Goal: Transaction & Acquisition: Purchase product/service

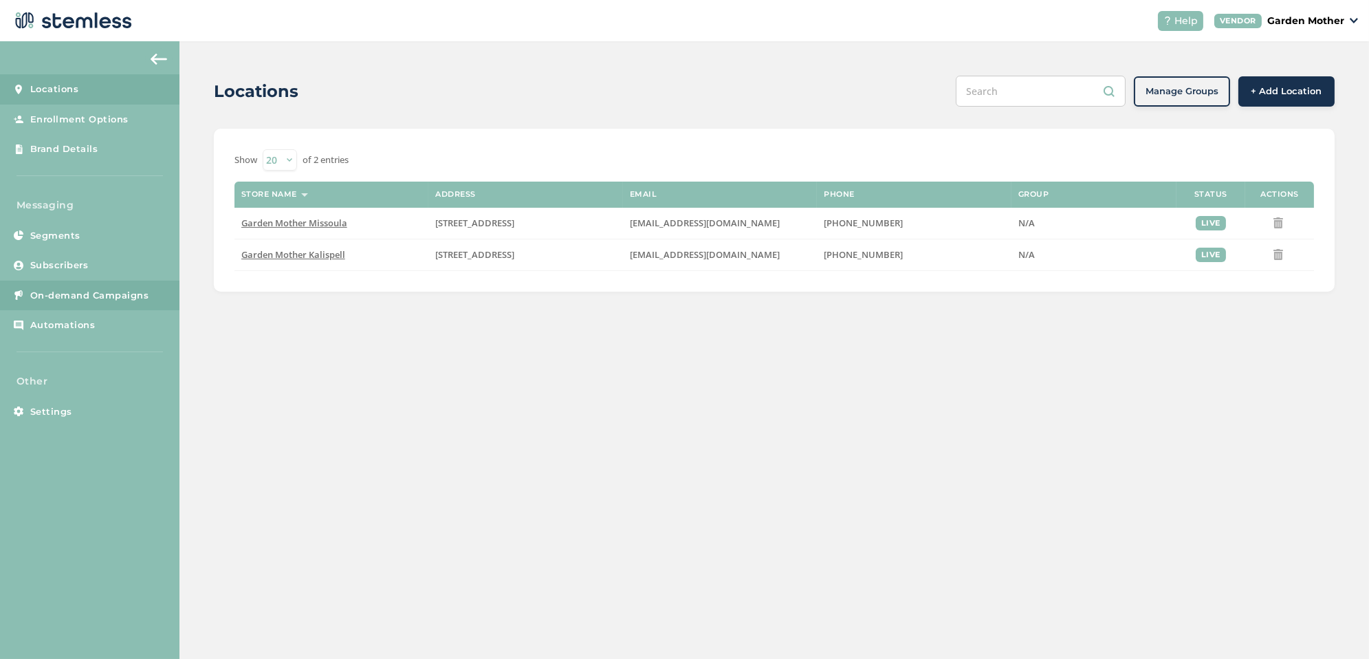
click at [91, 303] on link "On-demand Campaigns" at bounding box center [89, 296] width 179 height 30
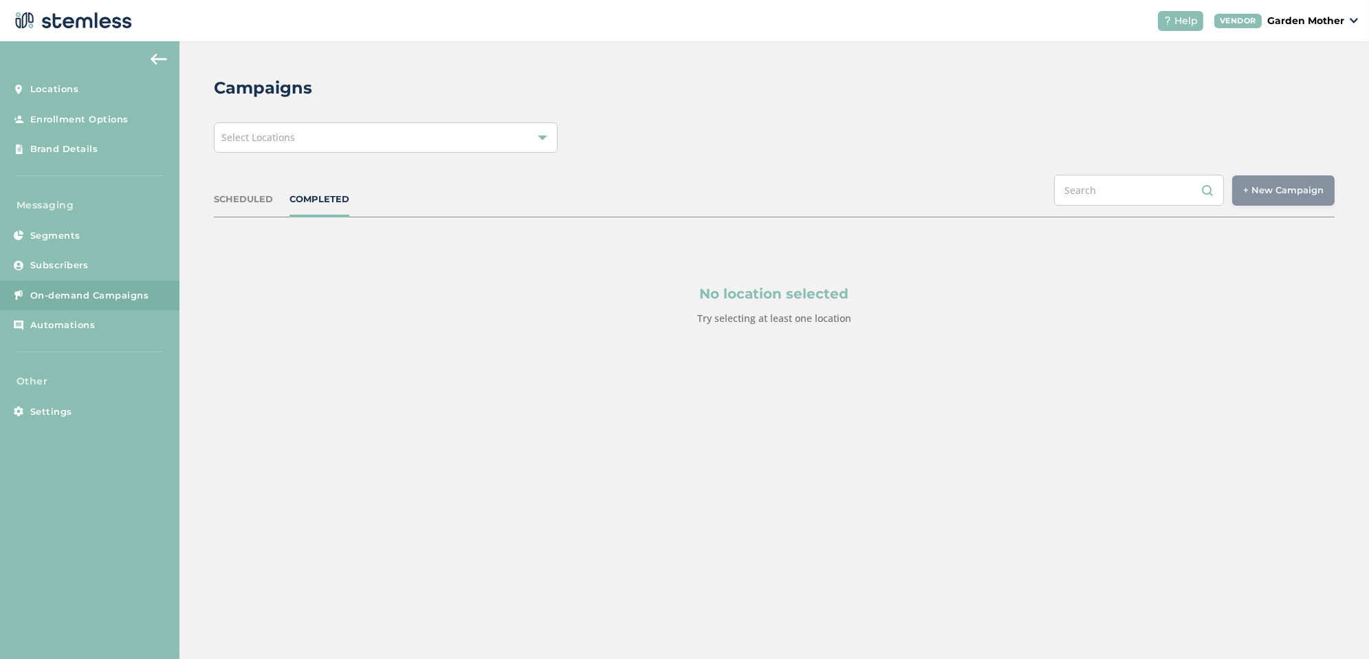
click at [476, 142] on div "Select Locations" at bounding box center [386, 137] width 344 height 30
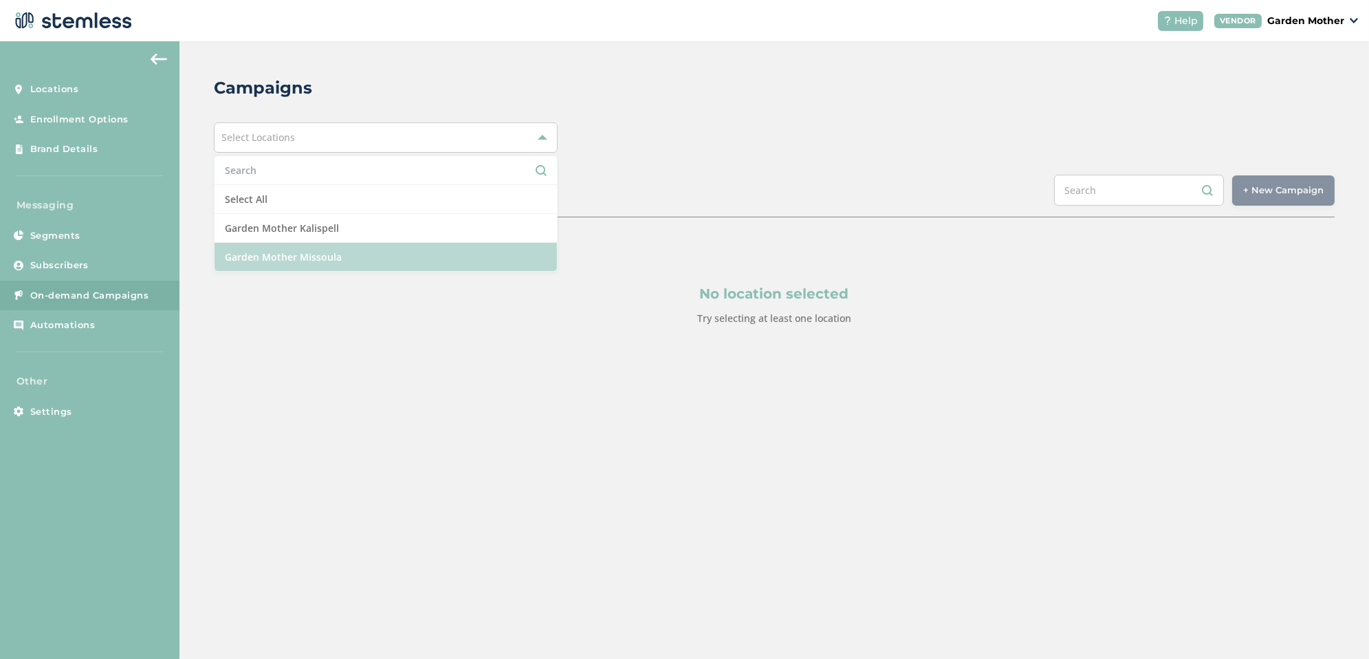
click at [443, 254] on li "Garden Mother Missoula" at bounding box center [386, 257] width 342 height 28
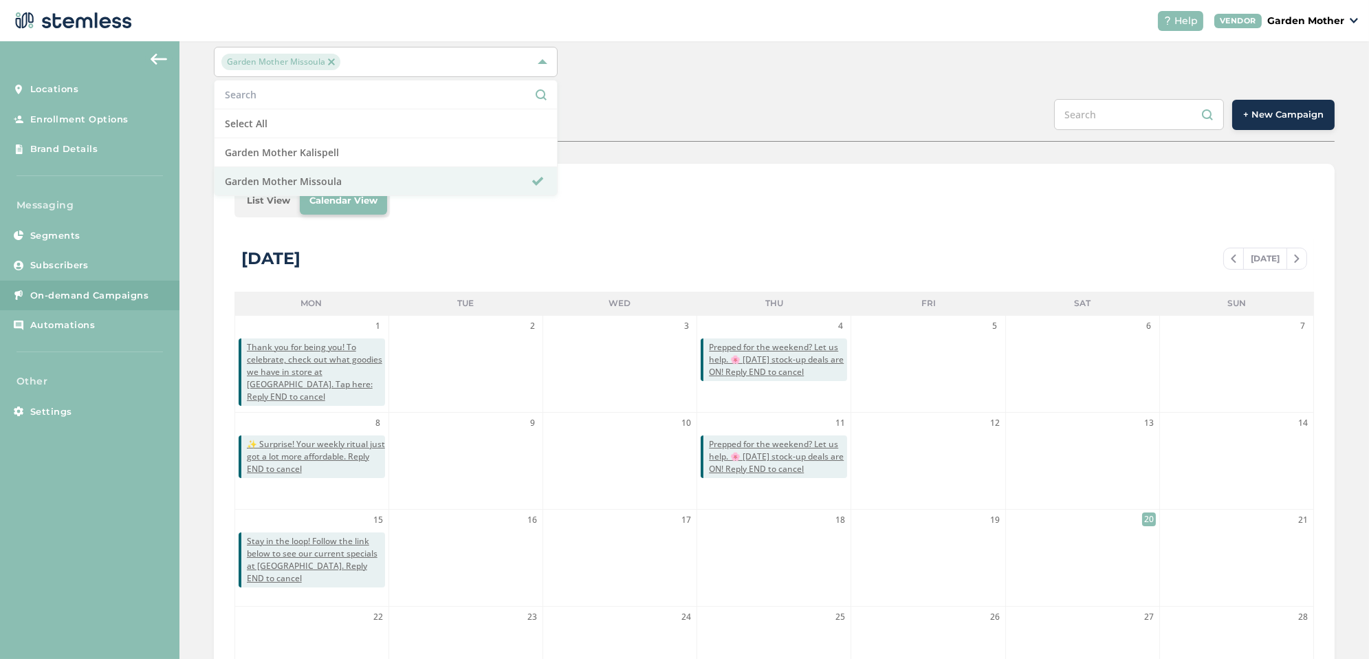
scroll to position [52, 0]
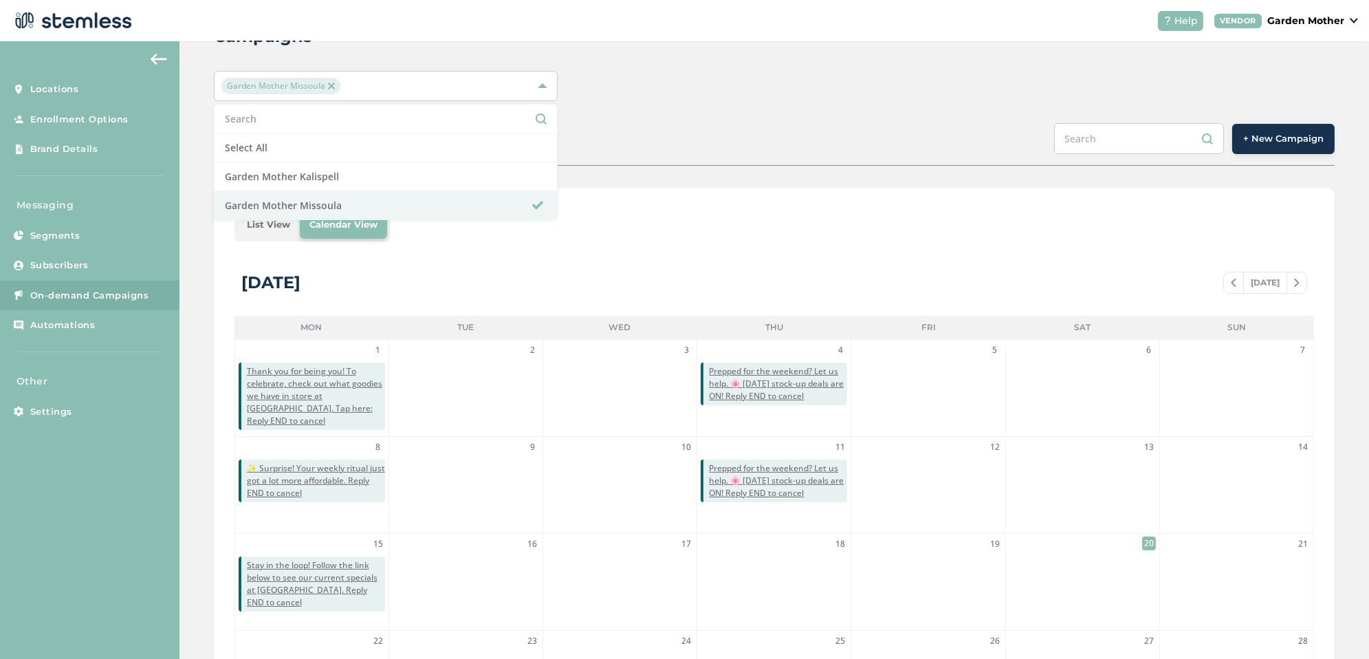
click at [1274, 140] on span "+ New Campaign" at bounding box center [1283, 139] width 80 height 14
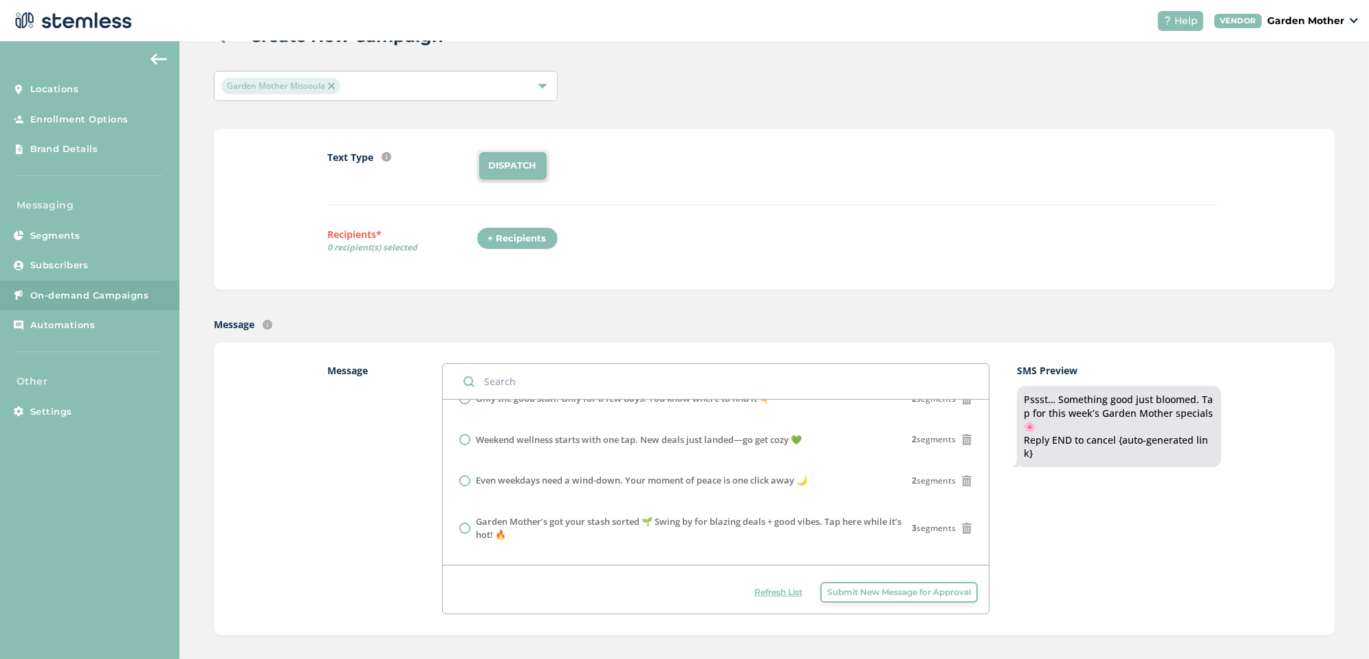
scroll to position [190, 0]
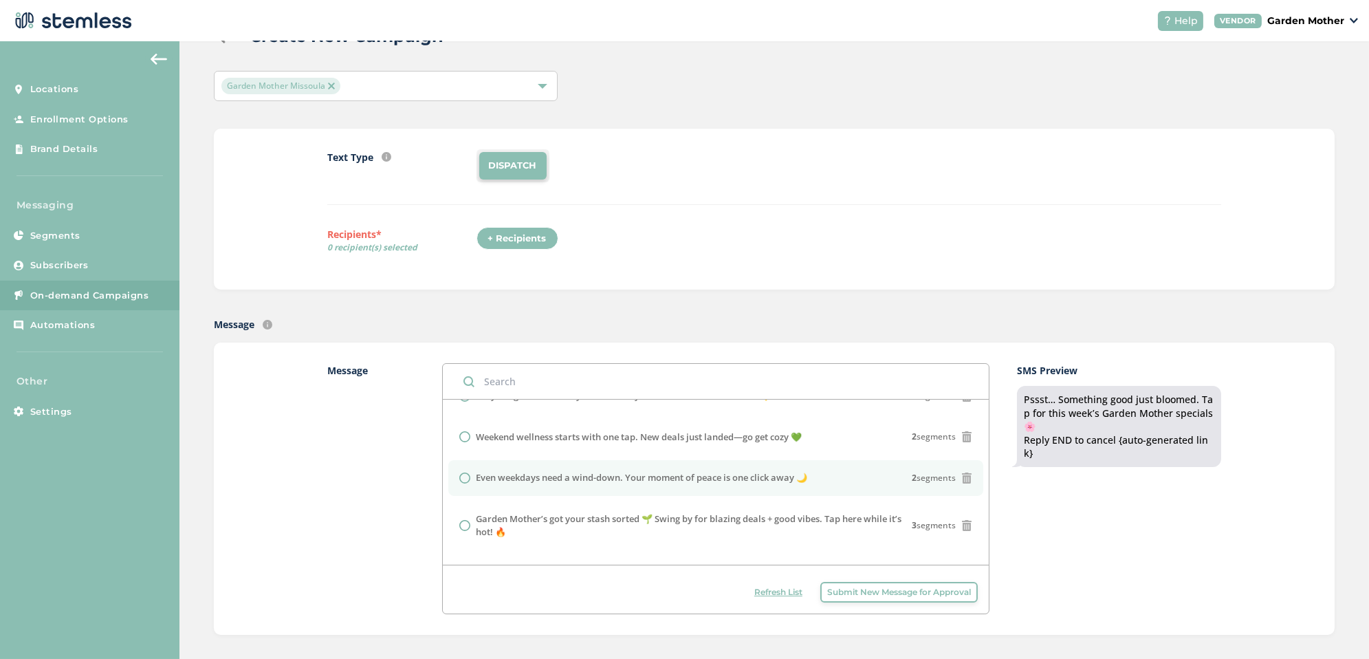
click at [547, 471] on label "Even weekdays need a wind-down. Your moment of peace is one click away 🌙" at bounding box center [641, 478] width 331 height 14
radio input "false"
radio input "true"
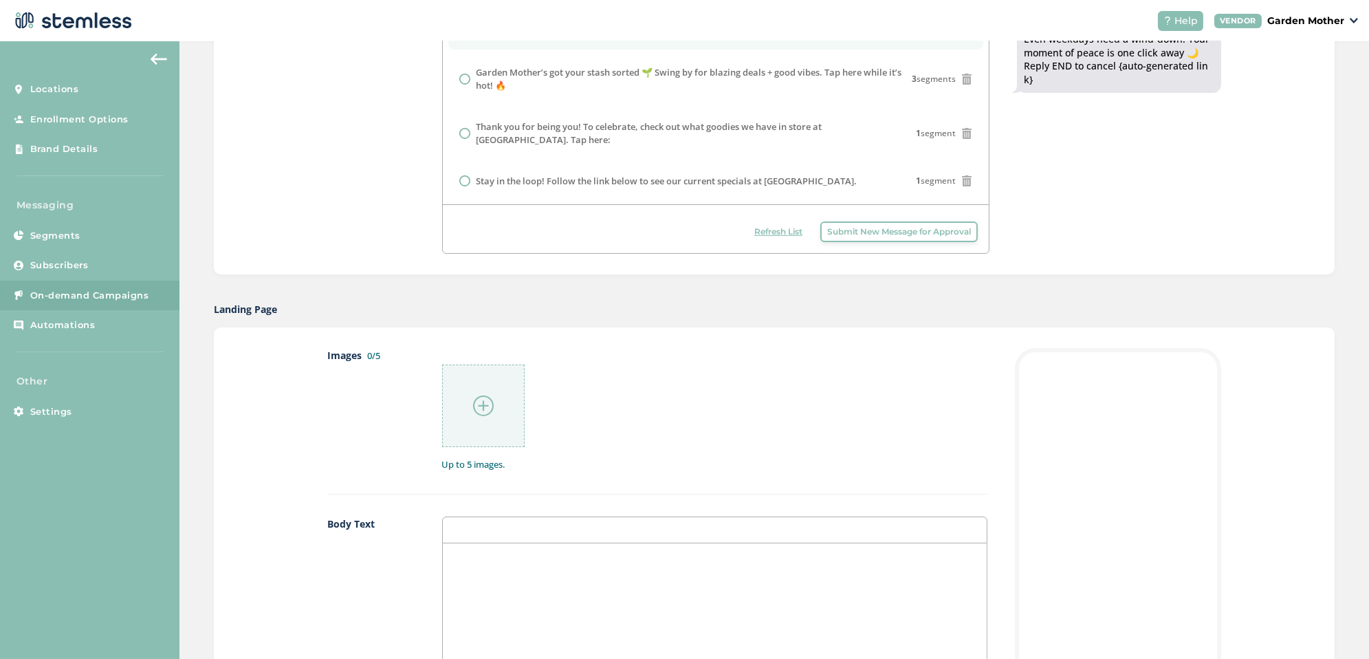
scroll to position [558, 0]
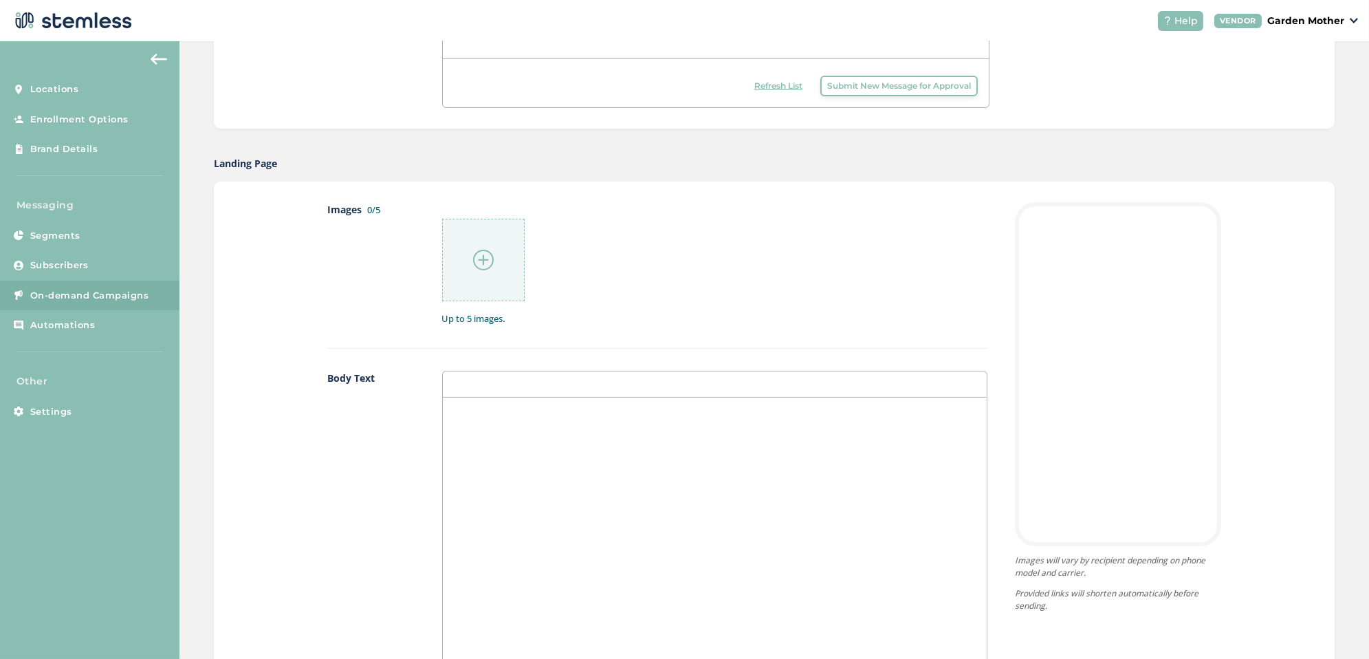
click at [503, 248] on div at bounding box center [483, 260] width 83 height 83
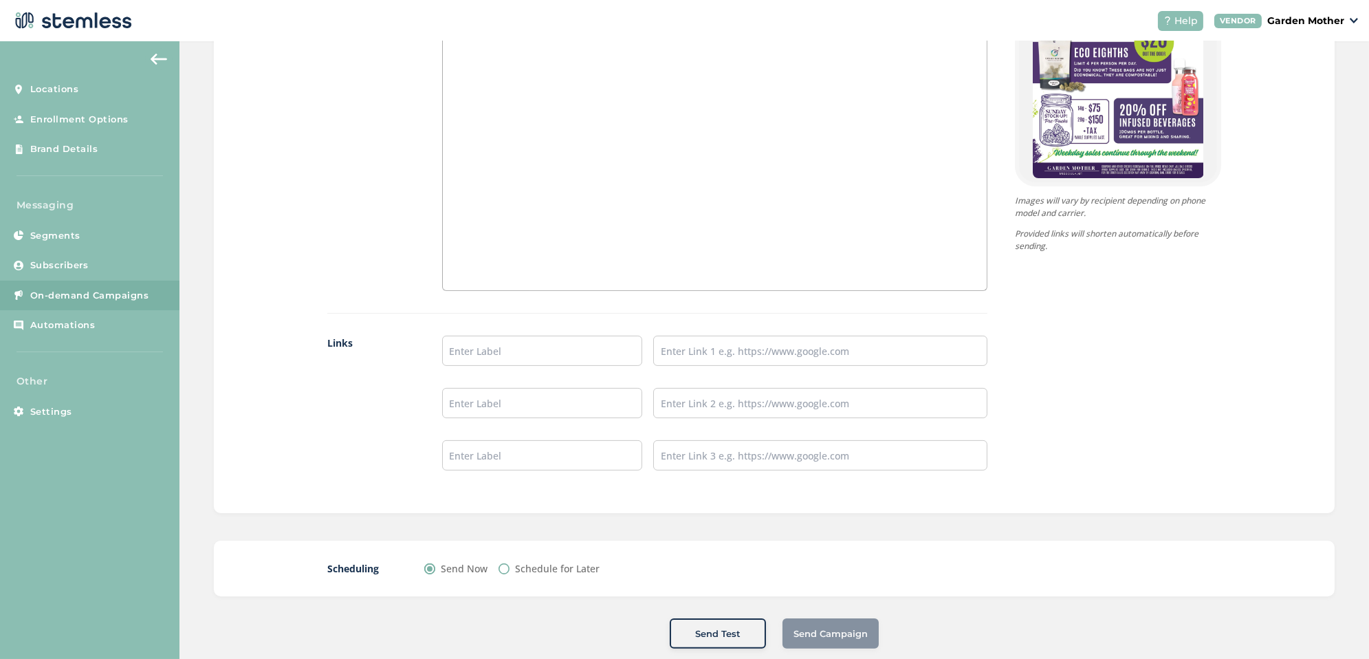
scroll to position [959, 0]
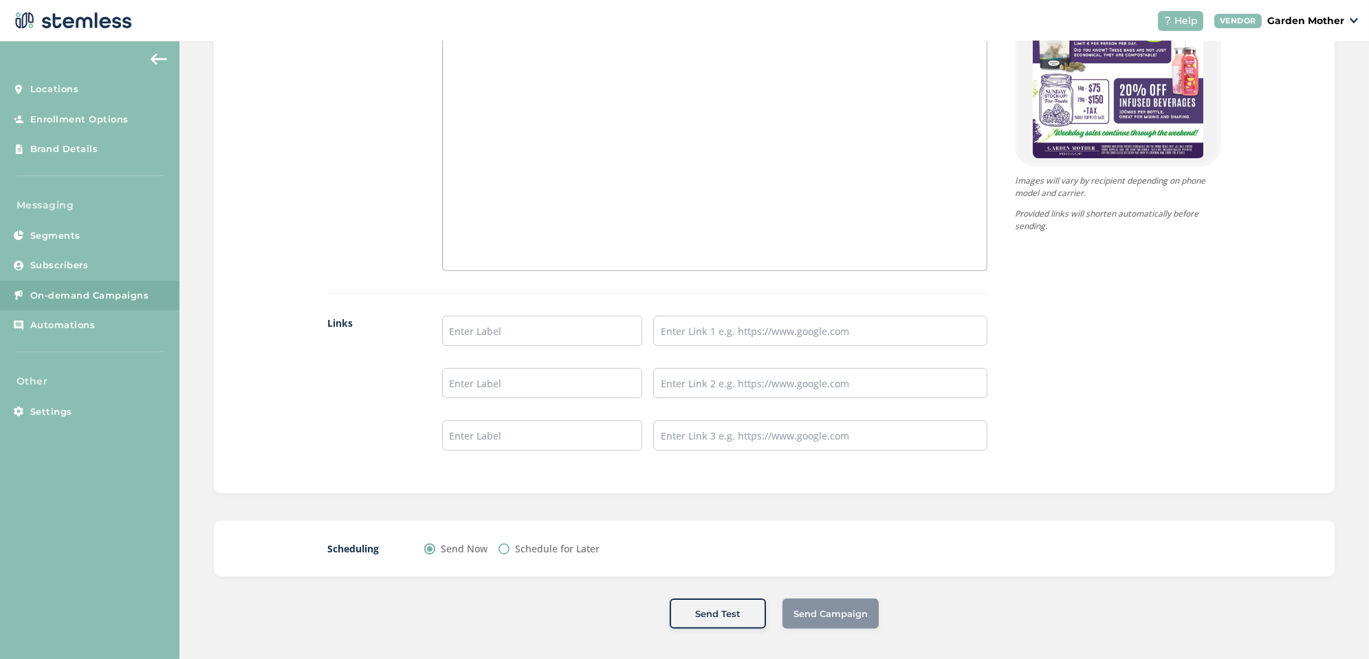
click at [538, 543] on label "Schedule for Later" at bounding box center [557, 548] width 85 height 14
click at [509, 543] on input "Schedule for Later" at bounding box center [503, 548] width 11 height 11
radio input "true"
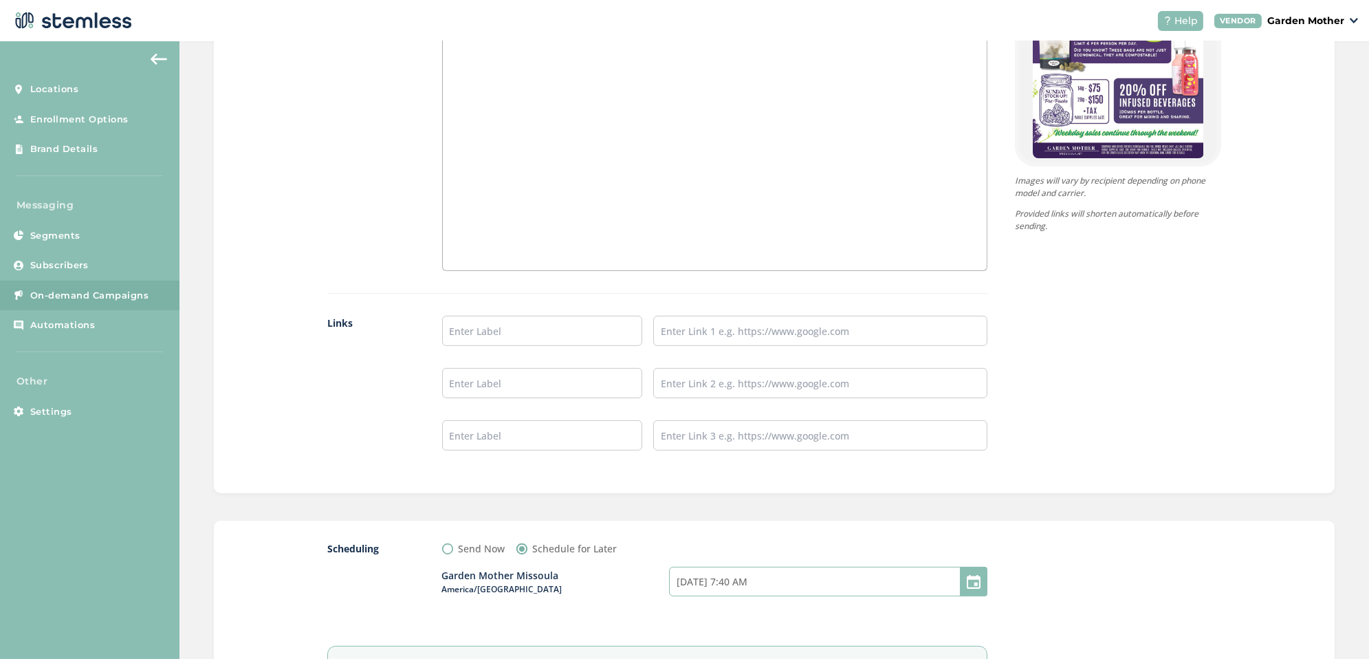
click at [764, 567] on input "[DATE] 7:40 AM" at bounding box center [828, 582] width 318 height 30
select select "7"
select select "40"
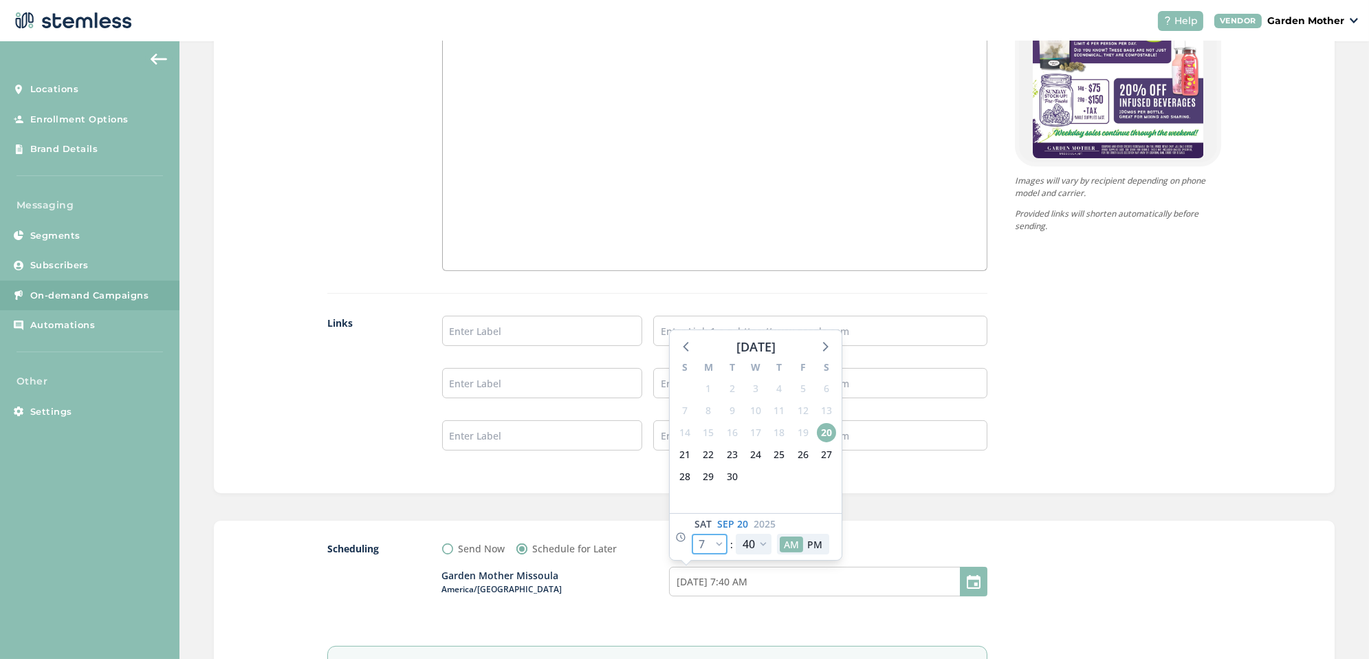
click at [721, 540] on select "12 1 2 3 4 5 6 7 8 9 10 11" at bounding box center [710, 544] width 36 height 21
select select "9"
click at [692, 534] on select "12 1 2 3 4 5 6 7 8 9 10 11" at bounding box center [710, 544] width 36 height 21
type input "[DATE] 9:40 AM"
select select "9"
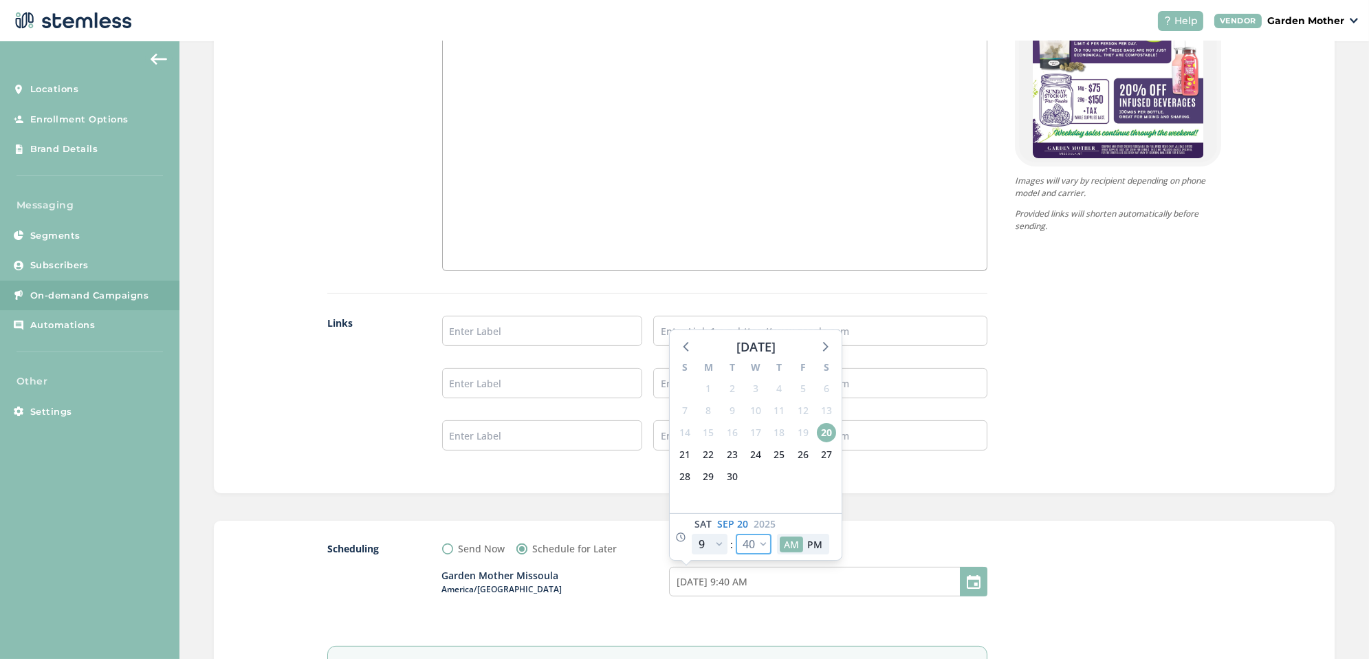
click at [764, 540] on select "00 05 10 15 20 25 30 35 40 45 50 55" at bounding box center [754, 544] width 36 height 21
select select "0"
click at [736, 534] on select "00 05 10 15 20 25 30 35 40 45 50 55" at bounding box center [754, 544] width 36 height 21
type input "[DATE] 9:00 AM"
select select "0"
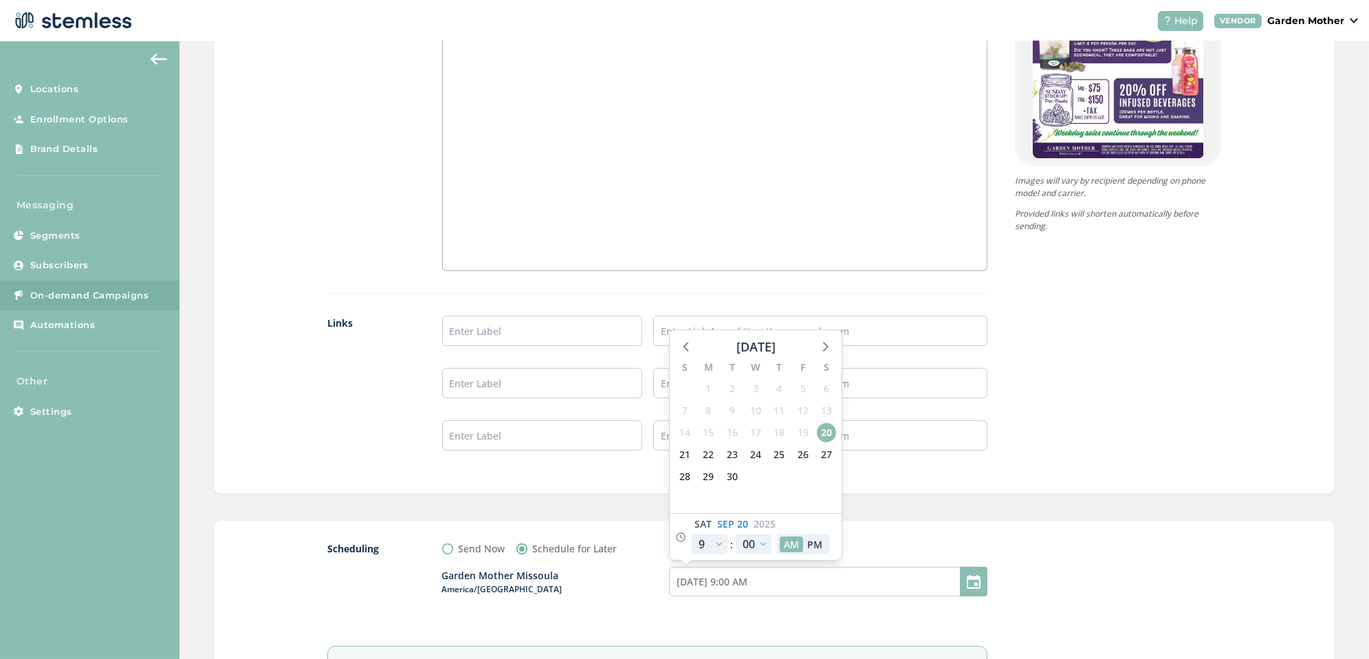
click at [881, 542] on div "Send Now Schedule for Later" at bounding box center [714, 548] width 545 height 14
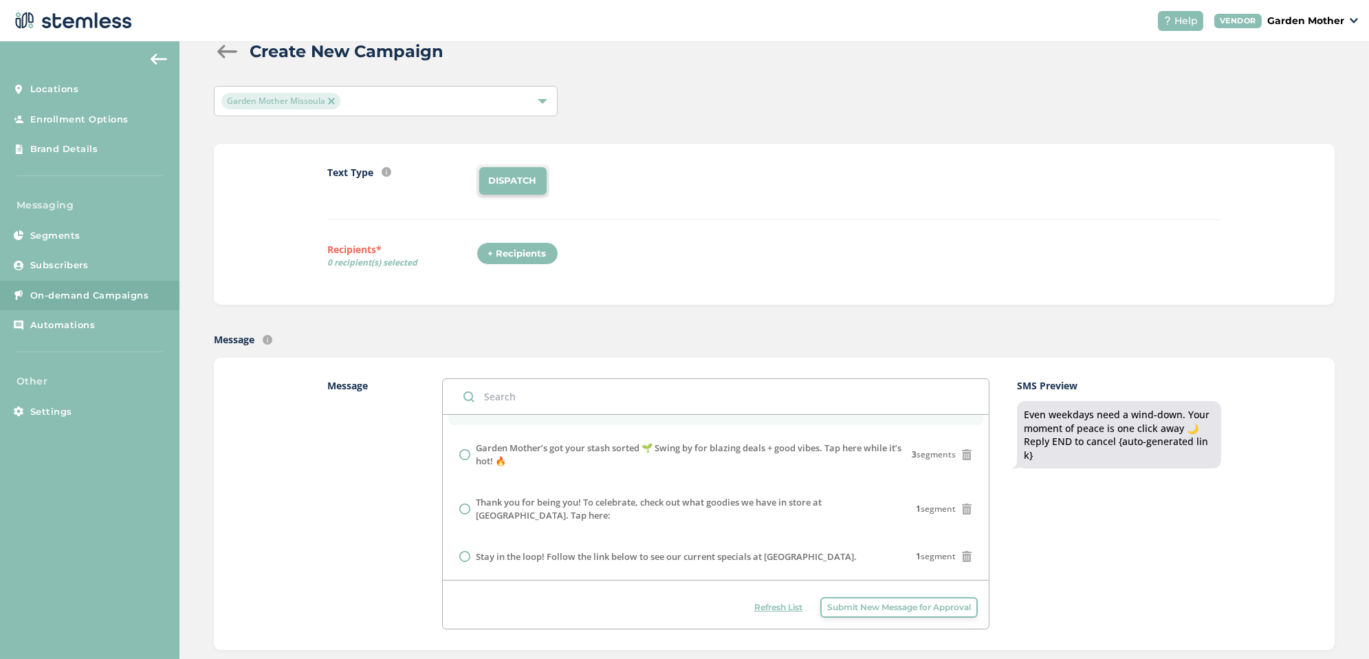
scroll to position [31, 0]
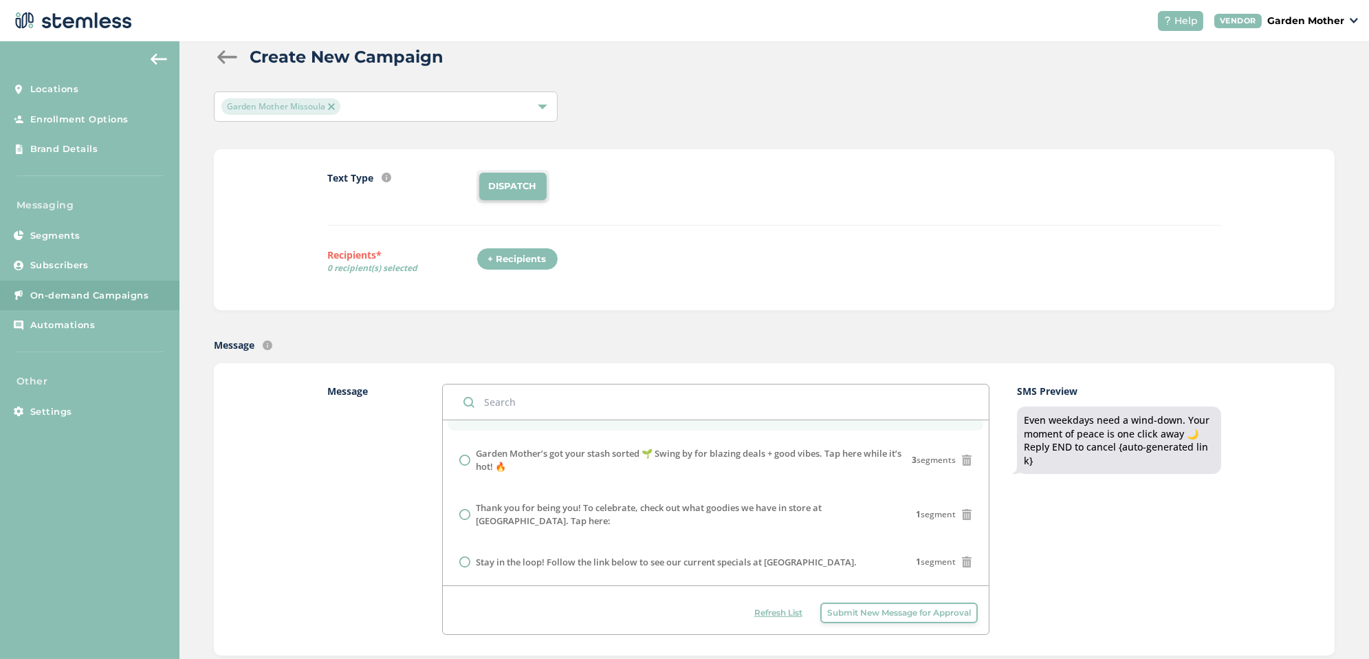
click at [527, 248] on div "+ Recipients" at bounding box center [517, 259] width 82 height 23
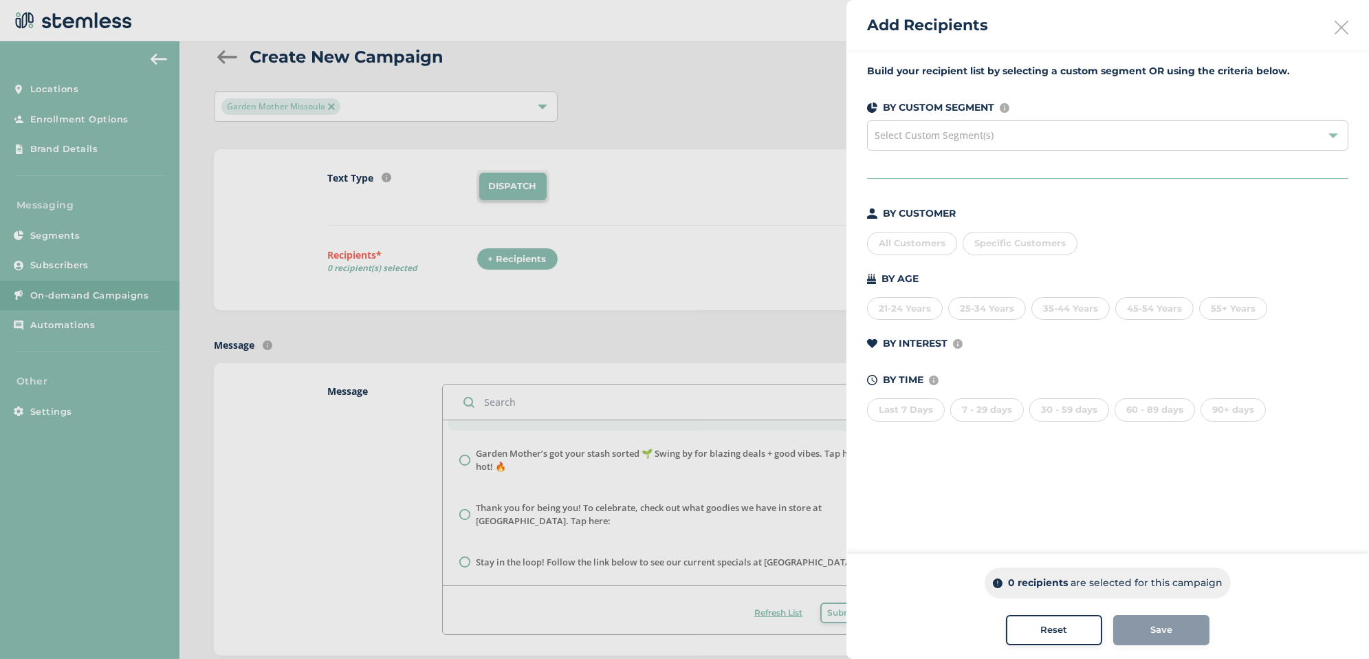
click at [912, 241] on div "All Customers" at bounding box center [912, 243] width 90 height 23
click at [1178, 633] on div "Save" at bounding box center [1161, 630] width 74 height 14
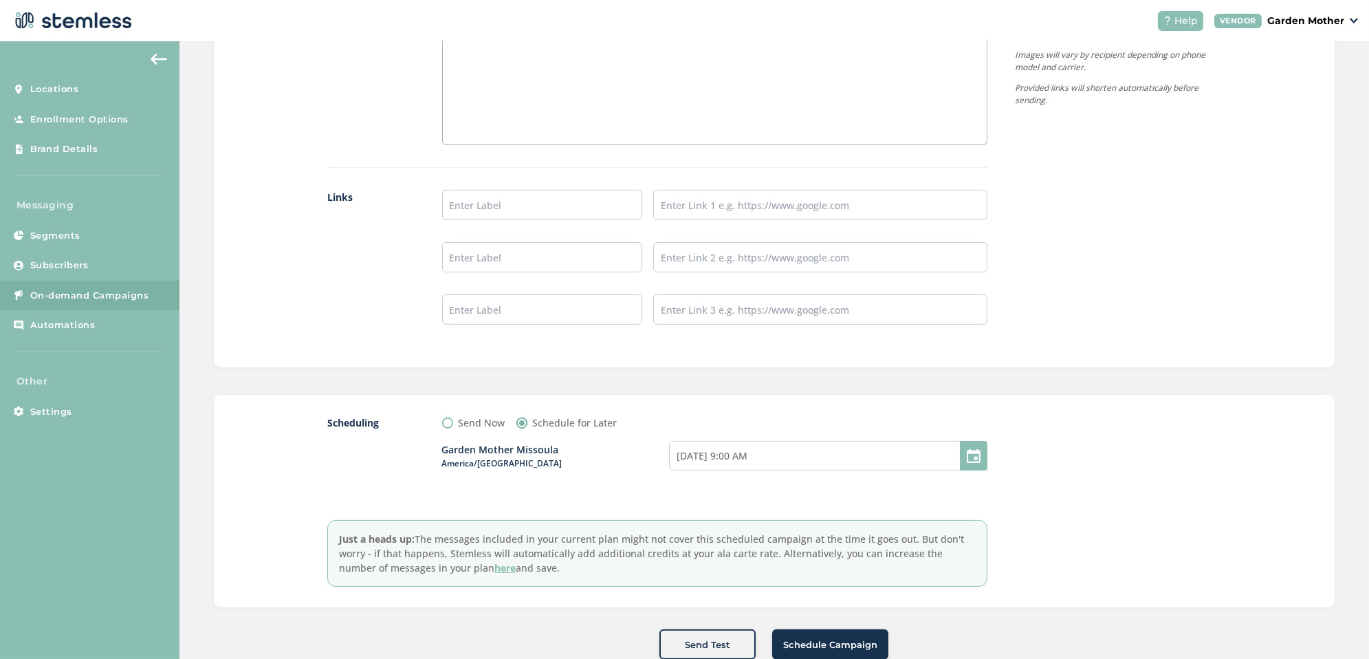
scroll to position [1114, 0]
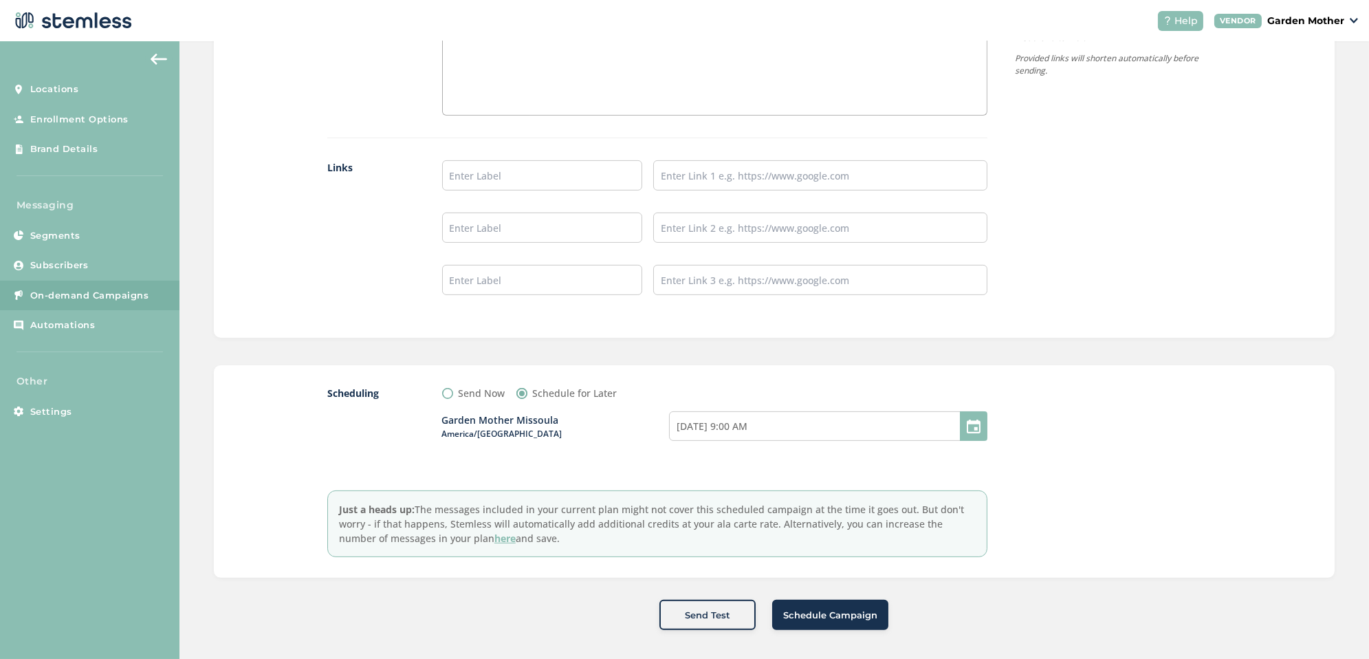
click at [835, 608] on span "Schedule Campaign" at bounding box center [830, 615] width 94 height 14
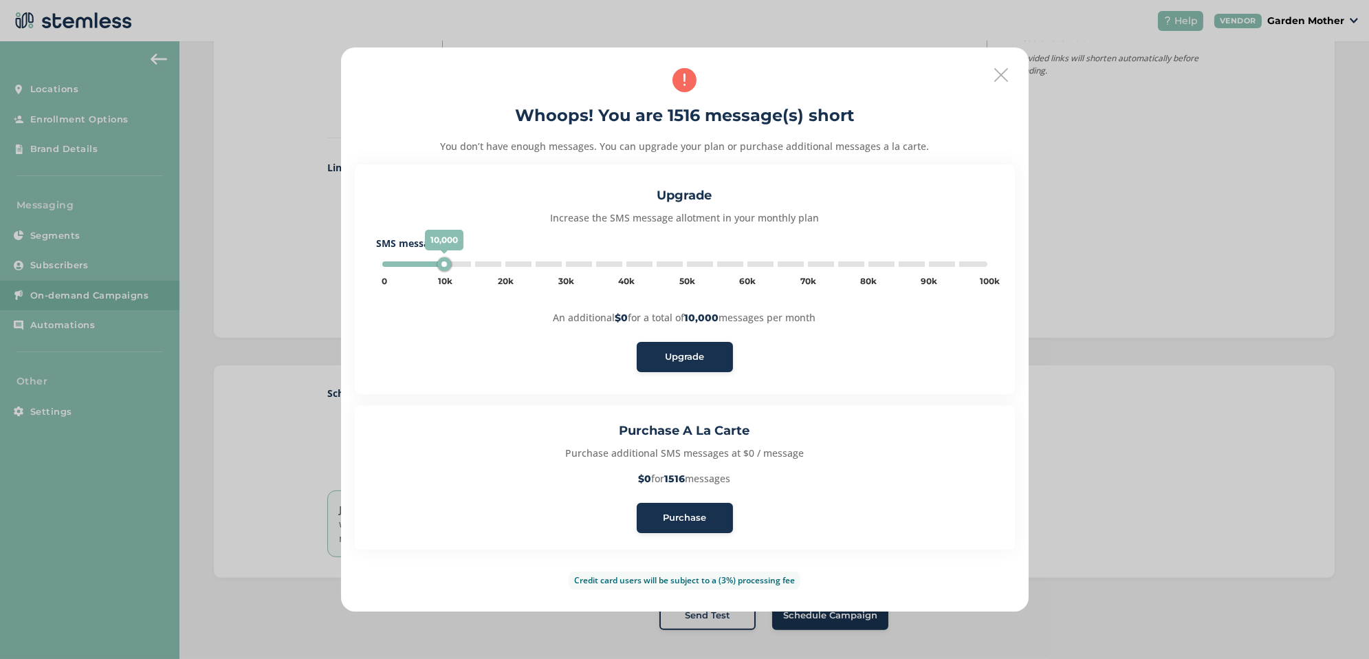
type input "5000"
click at [683, 517] on span "Purchase" at bounding box center [684, 518] width 43 height 14
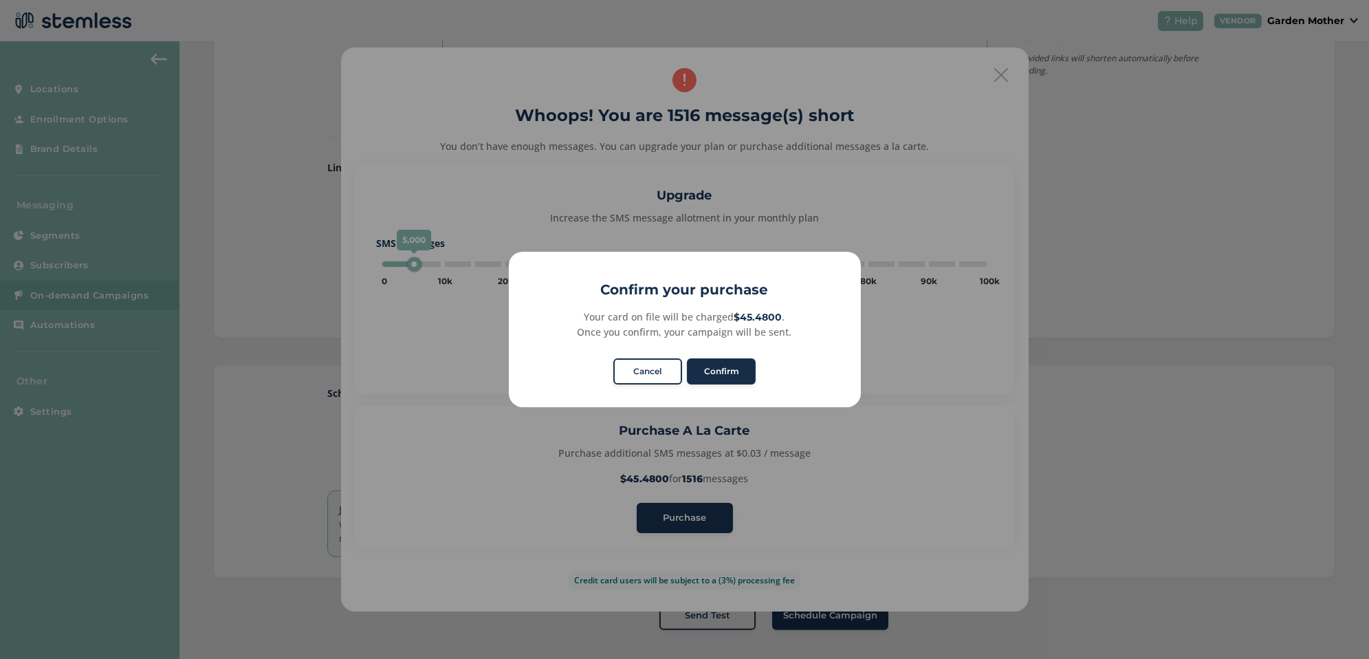
click at [725, 369] on button "Confirm" at bounding box center [721, 371] width 69 height 26
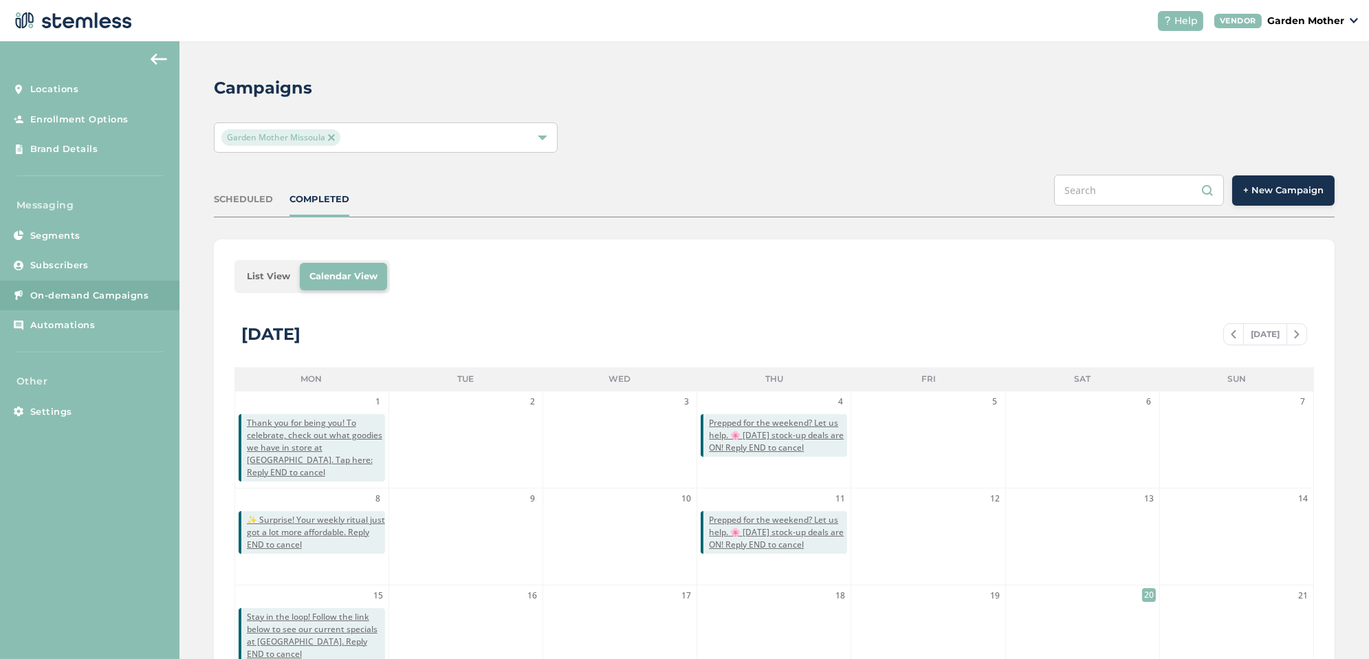
click at [254, 179] on div "SCHEDULED COMPLETED + New Campaign" at bounding box center [774, 196] width 1121 height 43
click at [253, 204] on div "SCHEDULED" at bounding box center [243, 200] width 59 height 14
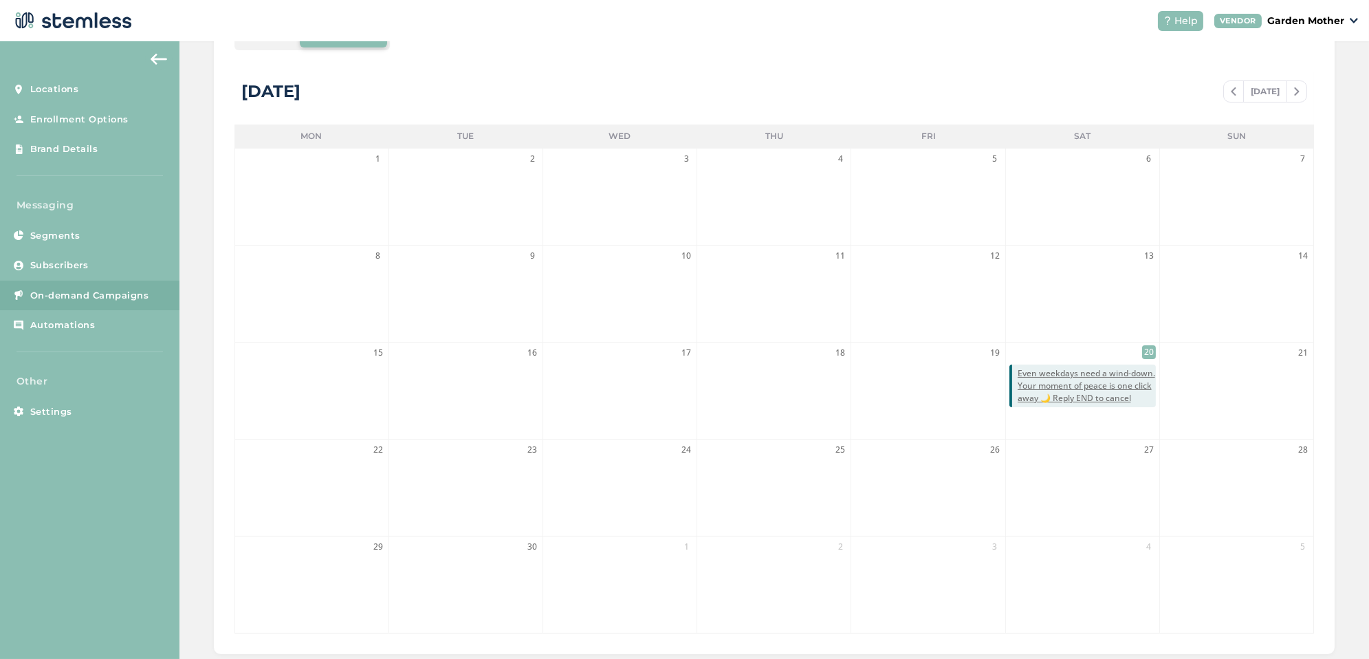
scroll to position [270, 0]
